Goal: Contribute content

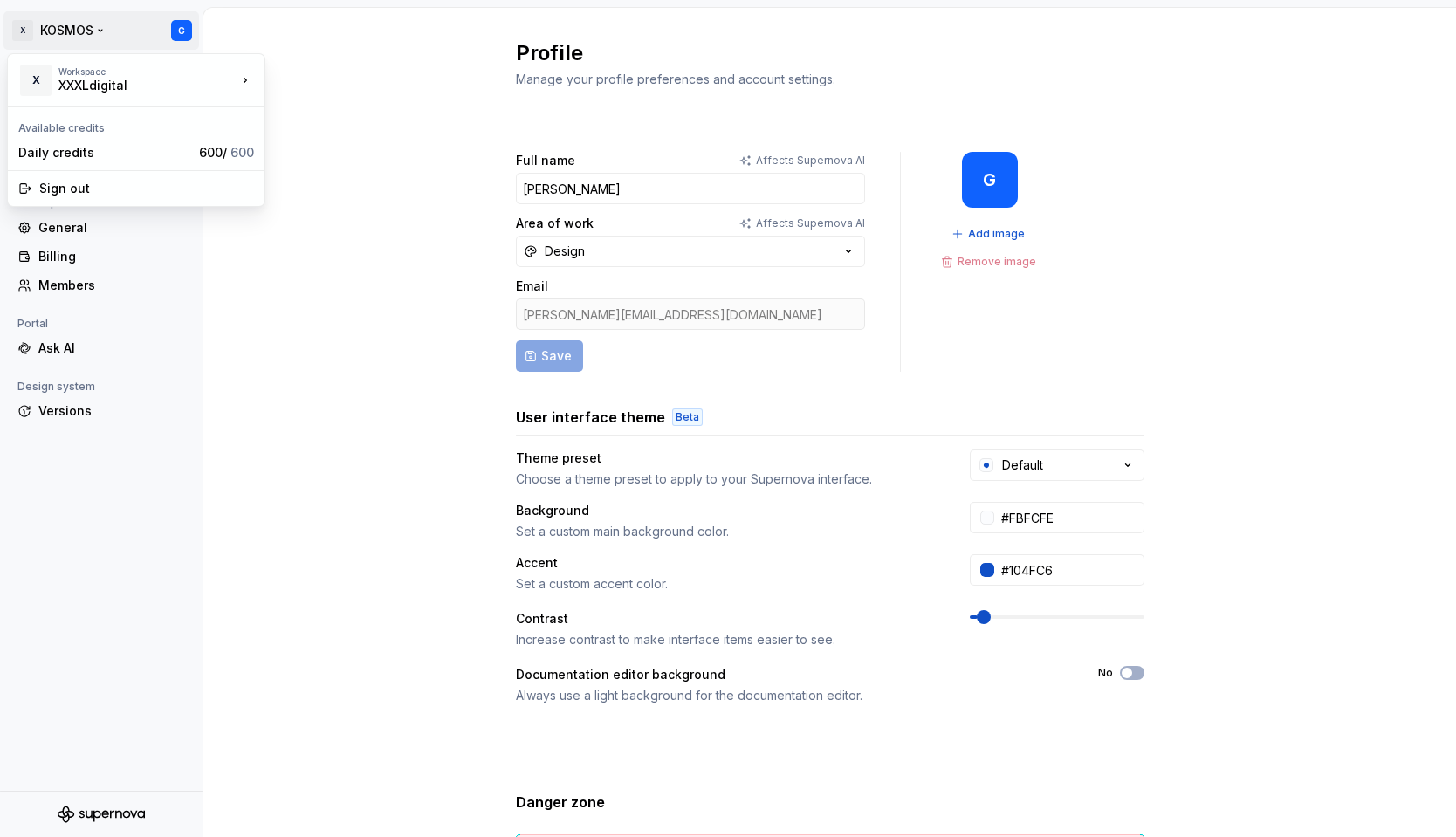
click at [58, 32] on html "X KOSMOS G Back Account Profile Authentication Workspace General Billing Member…" at bounding box center [728, 418] width 1456 height 837
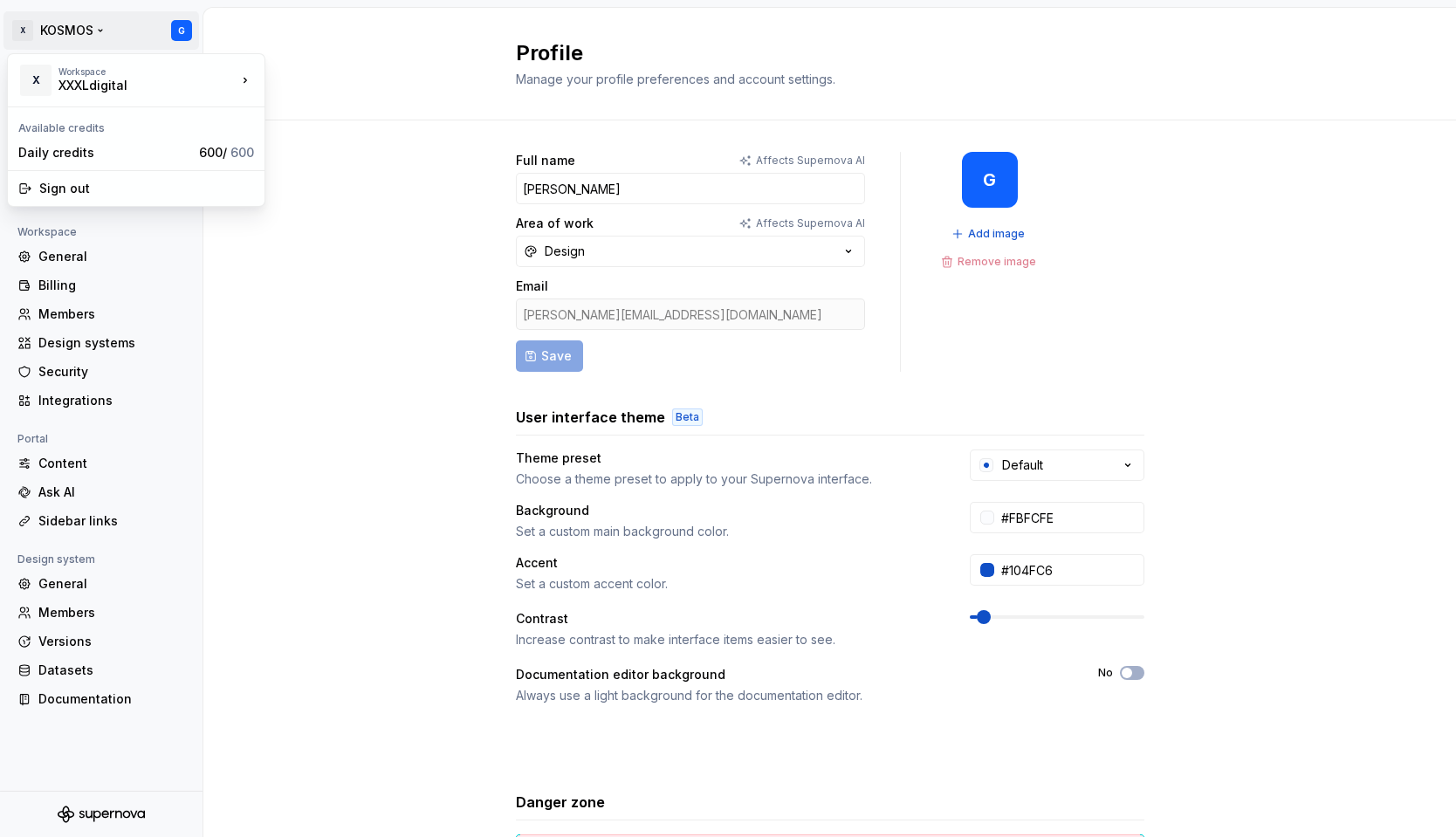
click at [64, 26] on html "X KOSMOS G Back Account Profile Authentication Notifications Workspace General …" at bounding box center [728, 418] width 1456 height 837
click at [76, 82] on div "XXXLdigital" at bounding box center [133, 86] width 149 height 18
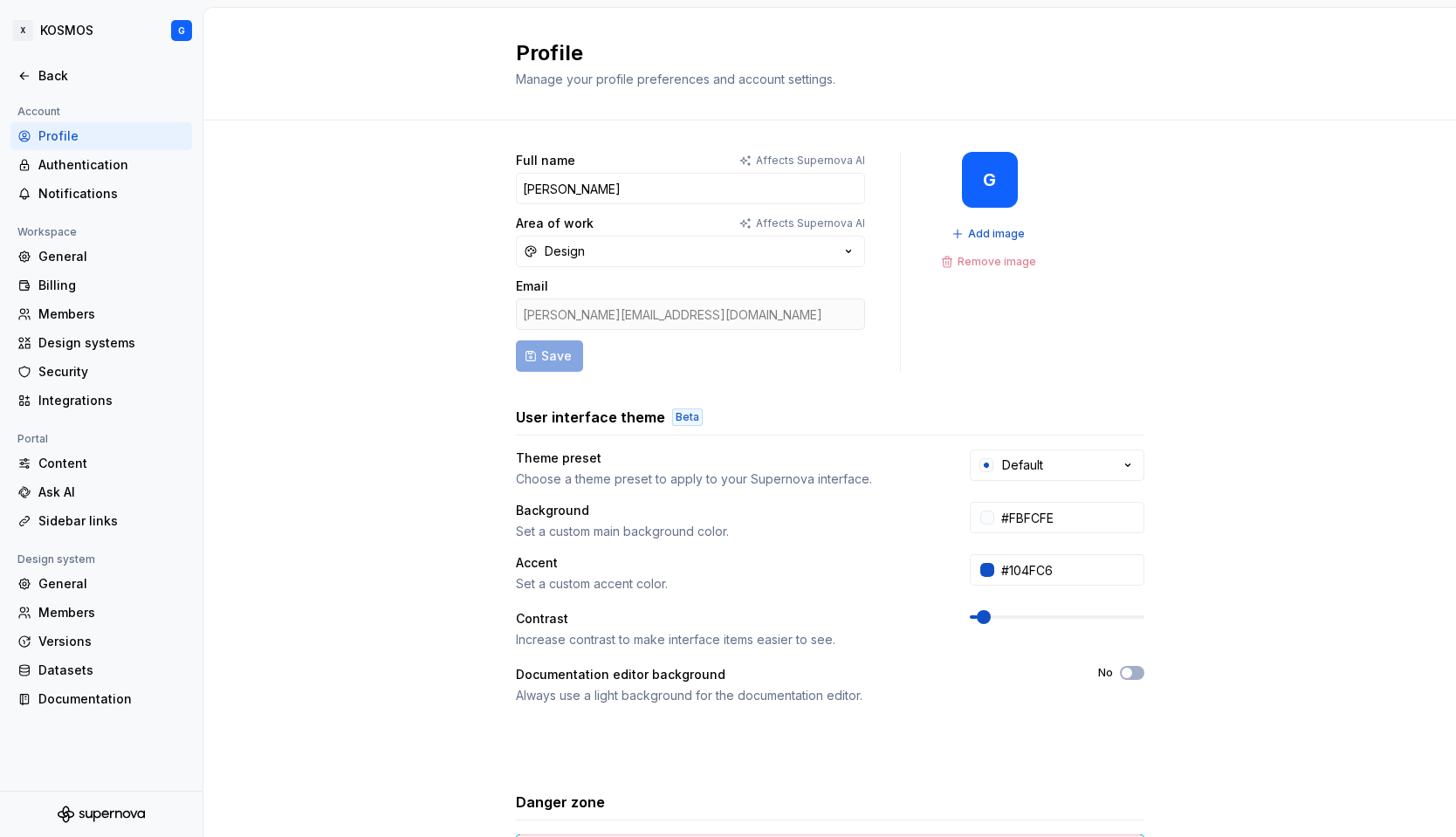
drag, startPoint x: 264, startPoint y: 26, endPoint x: 232, endPoint y: 26, distance: 32.0
click at [248, 27] on html "X KOSMOS G Back Account Profile Authentication Notifications Workspace General …" at bounding box center [728, 418] width 1456 height 837
click at [44, 74] on div "Back" at bounding box center [112, 76] width 147 height 18
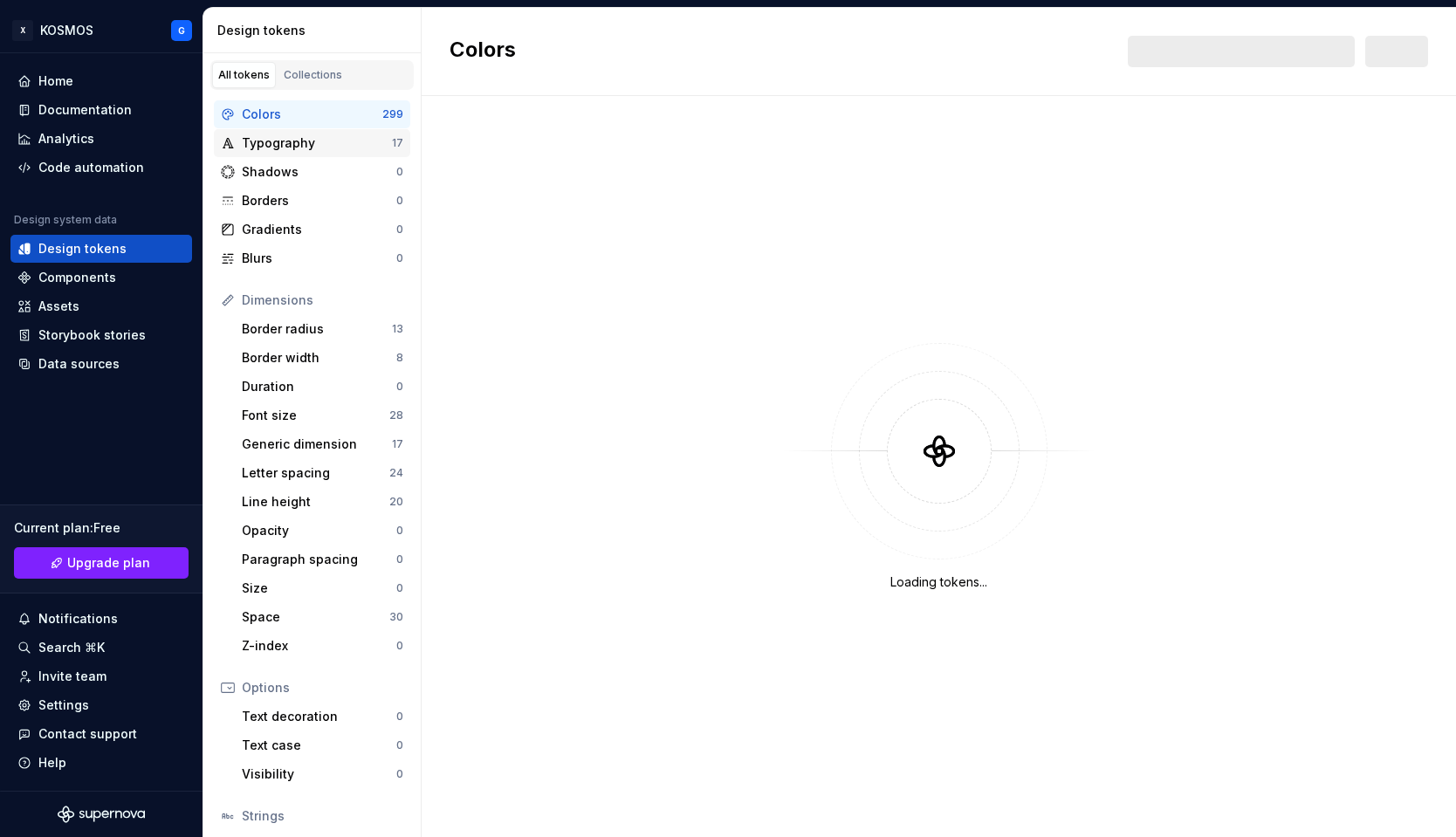
click at [270, 150] on div "Typography" at bounding box center [317, 144] width 151 height 18
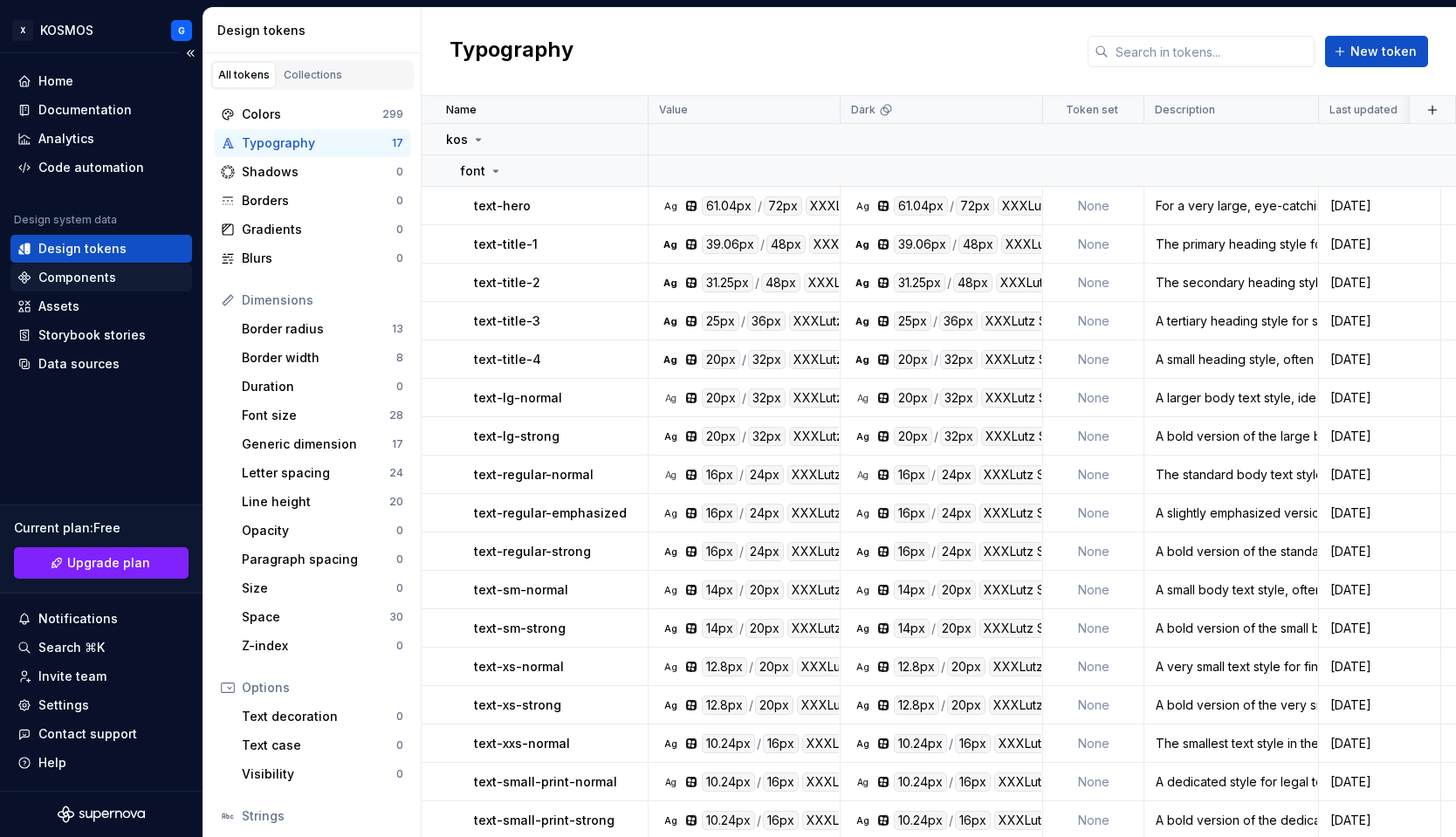
click at [77, 285] on div "Components" at bounding box center [77, 277] width 77 height 18
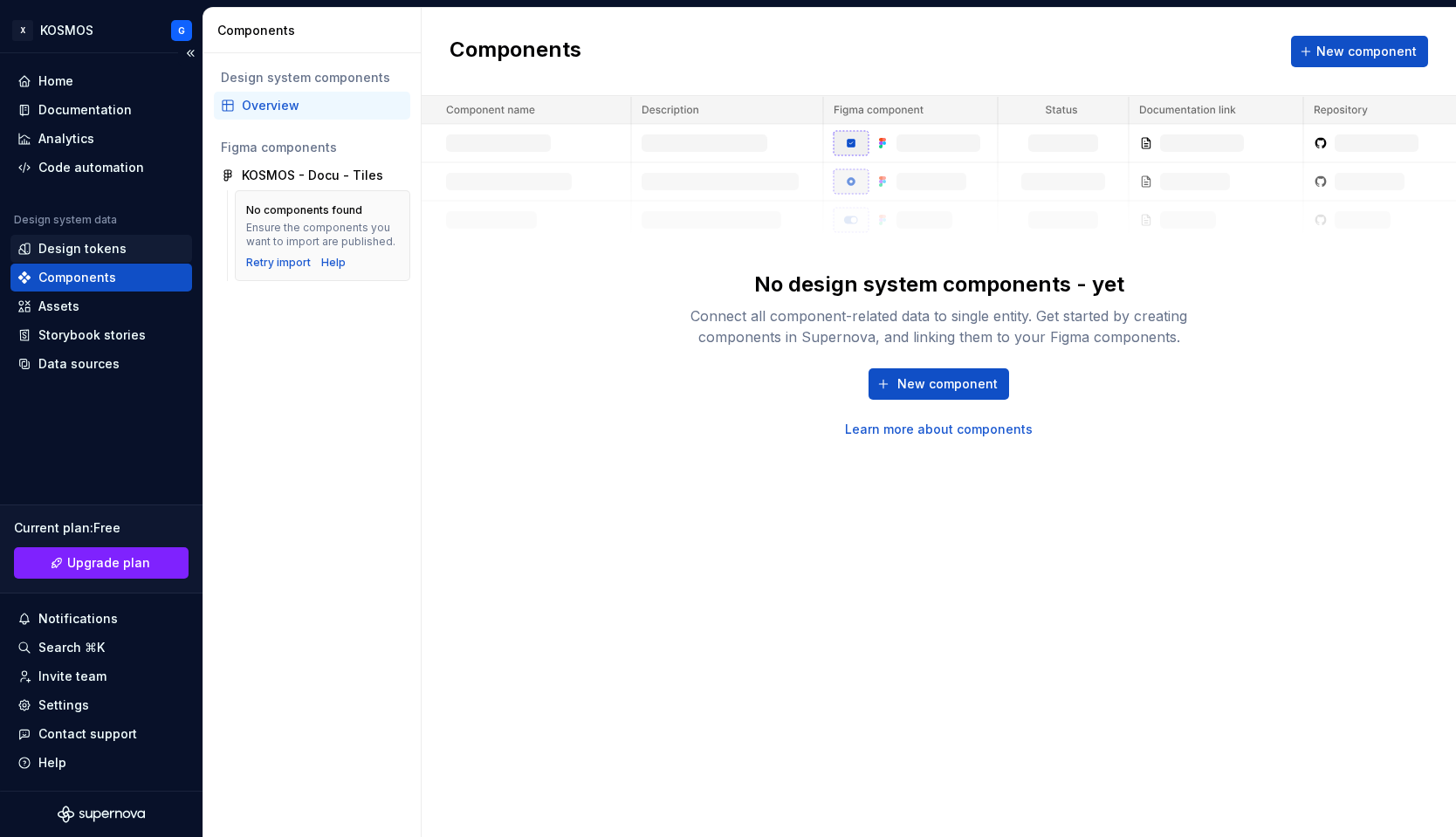
click at [69, 246] on div "Design tokens" at bounding box center [82, 249] width 88 height 18
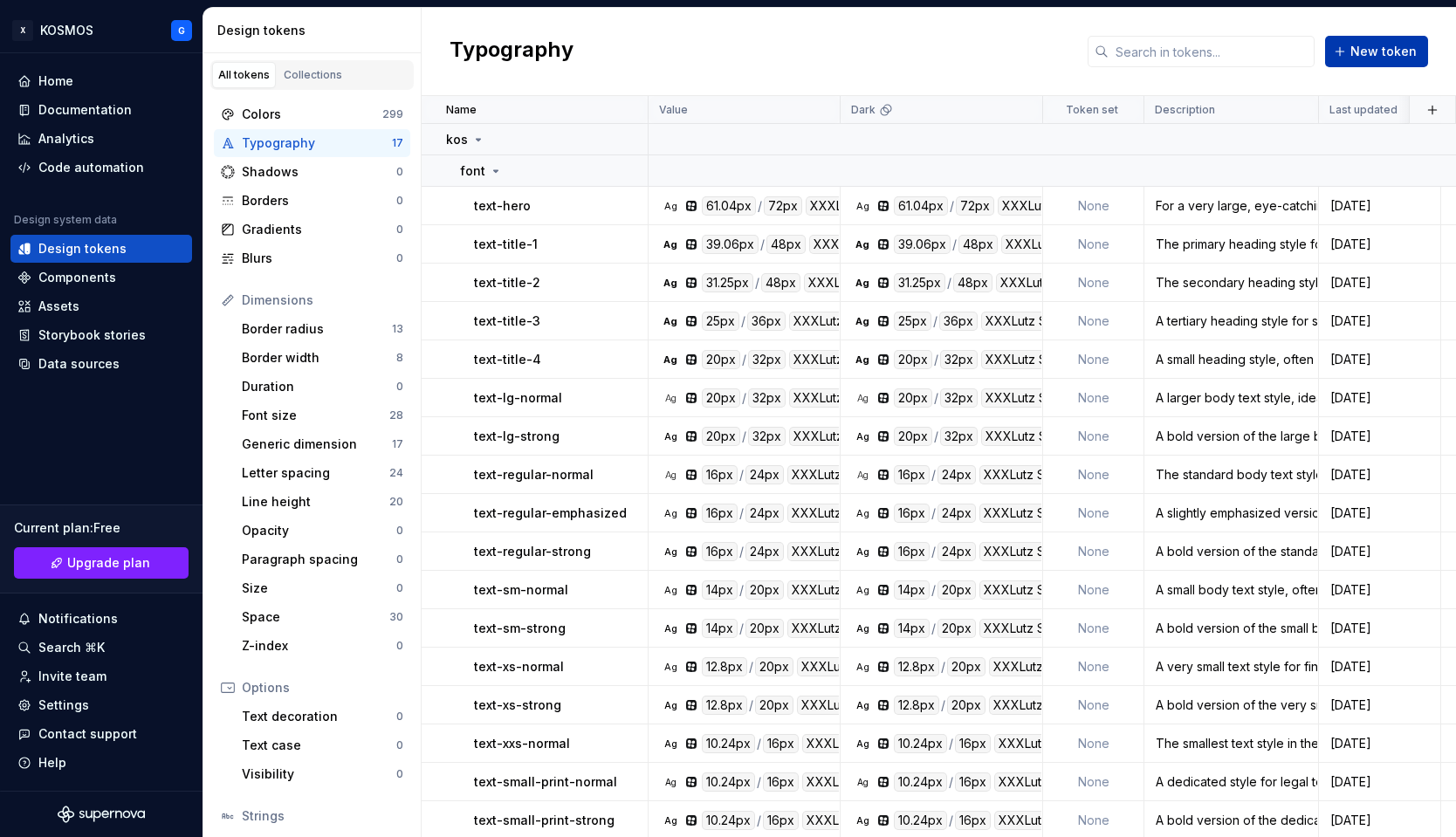
click at [1382, 50] on span "New token" at bounding box center [1383, 52] width 66 height 18
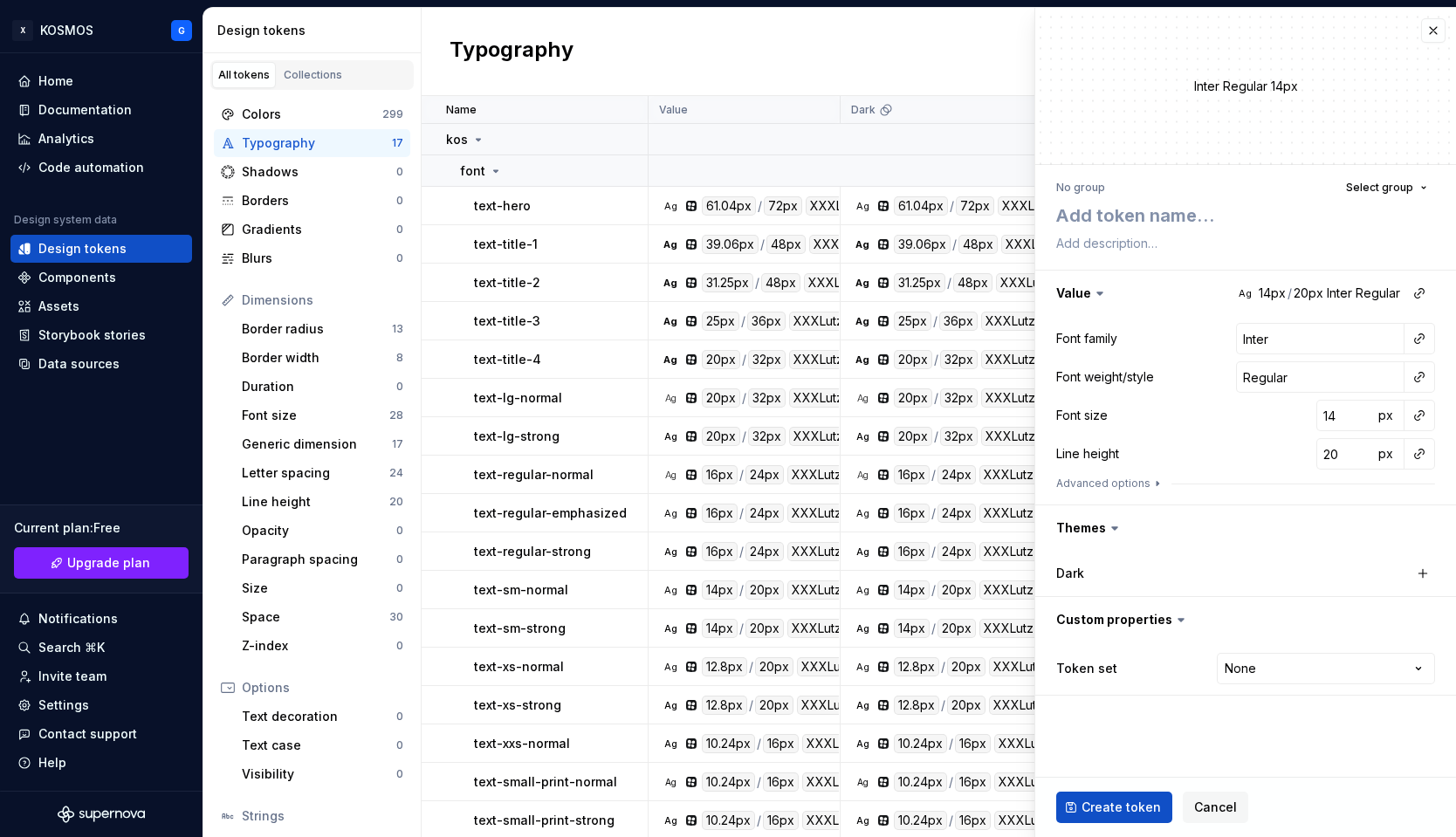
click at [922, 53] on div "Typography New token" at bounding box center [939, 52] width 1034 height 88
click at [1432, 28] on button "button" at bounding box center [1433, 31] width 25 height 25
